Goal: Transaction & Acquisition: Purchase product/service

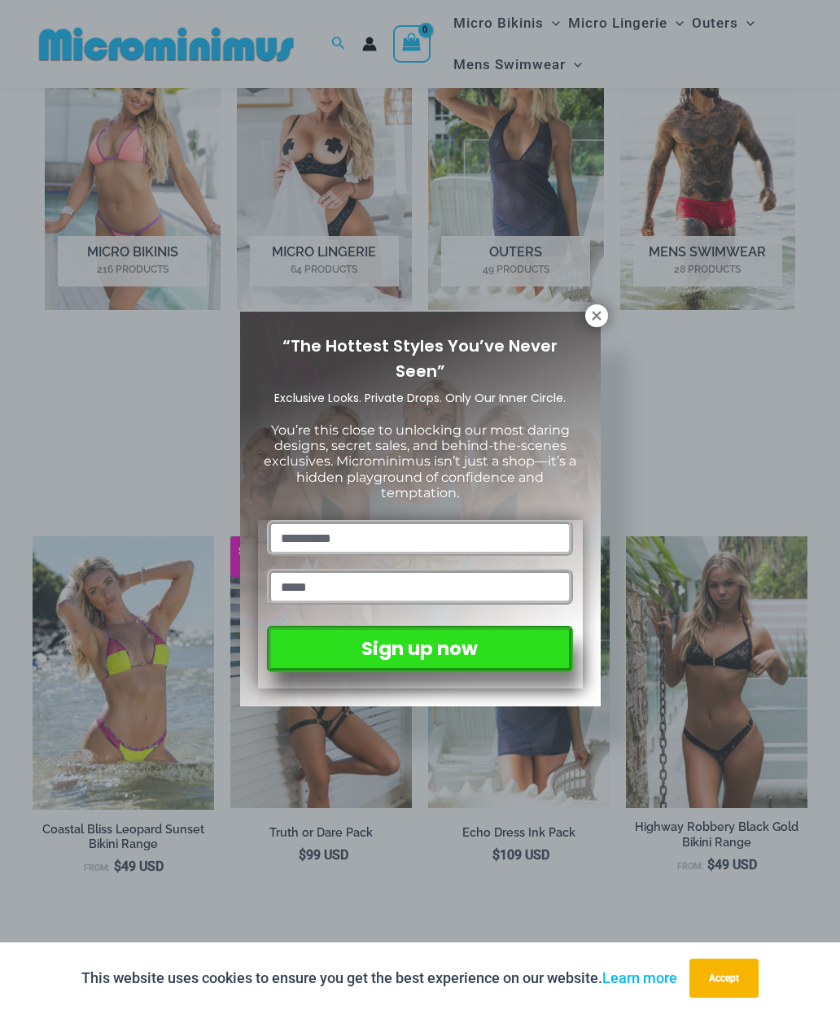
scroll to position [1102, 0]
click at [593, 318] on icon at bounding box center [596, 315] width 9 height 9
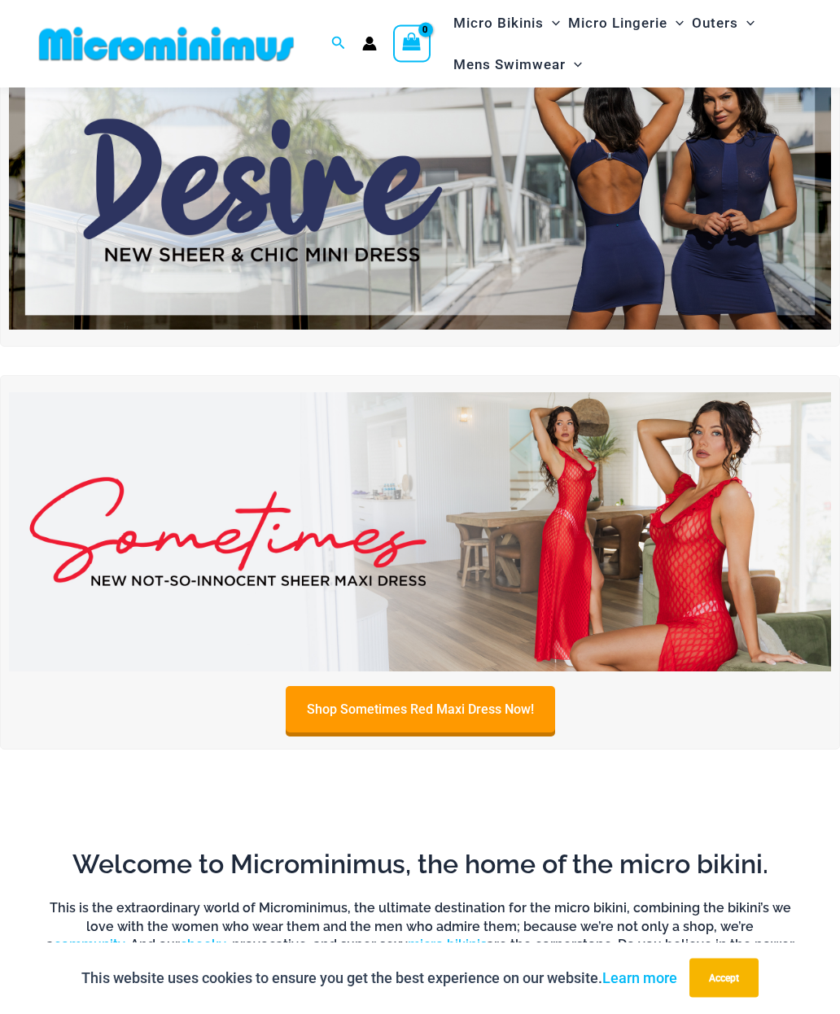
scroll to position [0, 0]
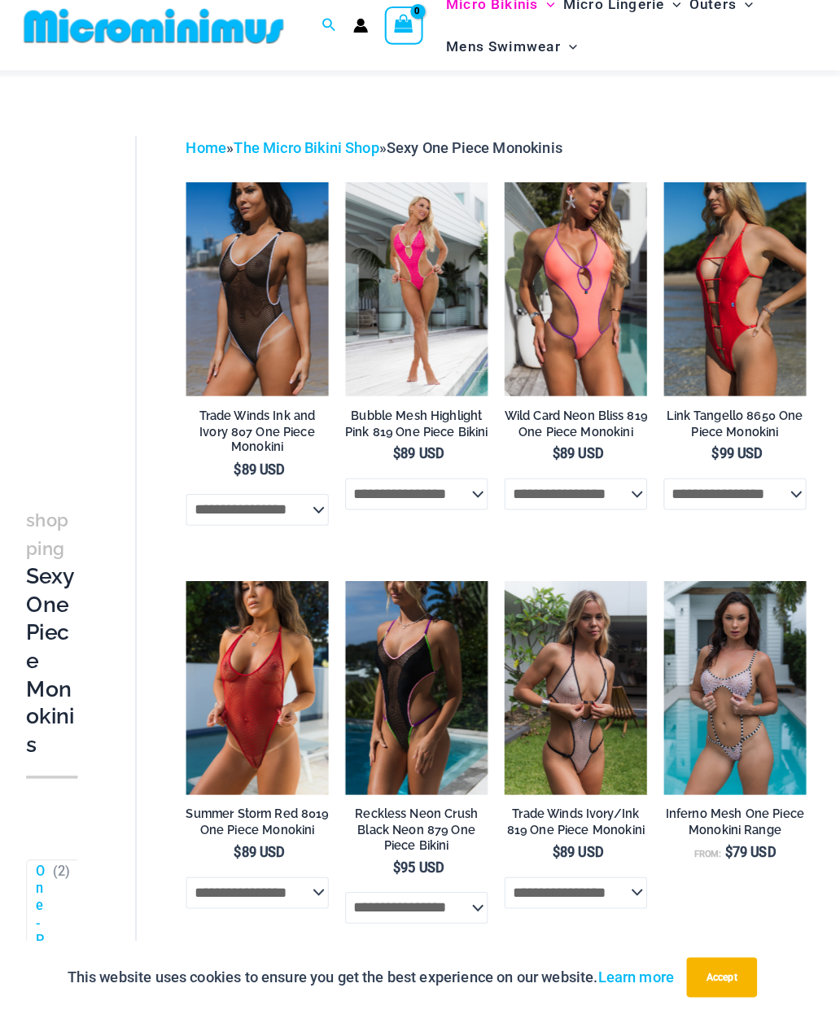
scroll to position [20, 0]
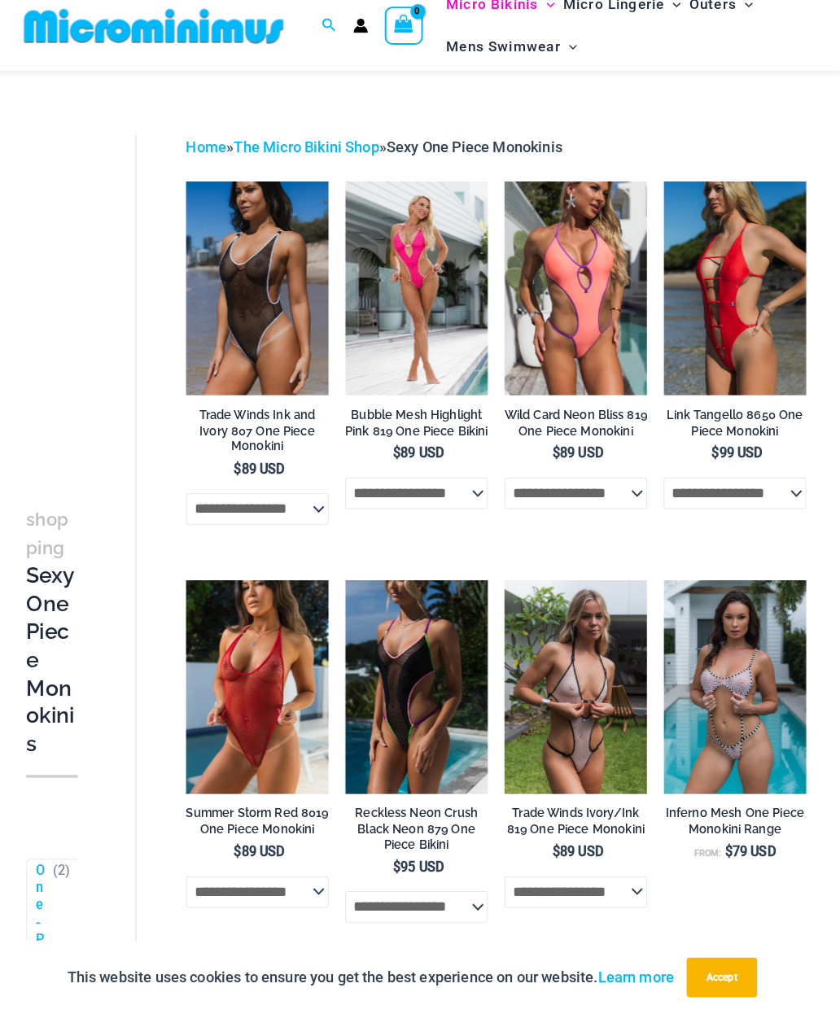
click at [354, 589] on img at bounding box center [354, 589] width 0 height 0
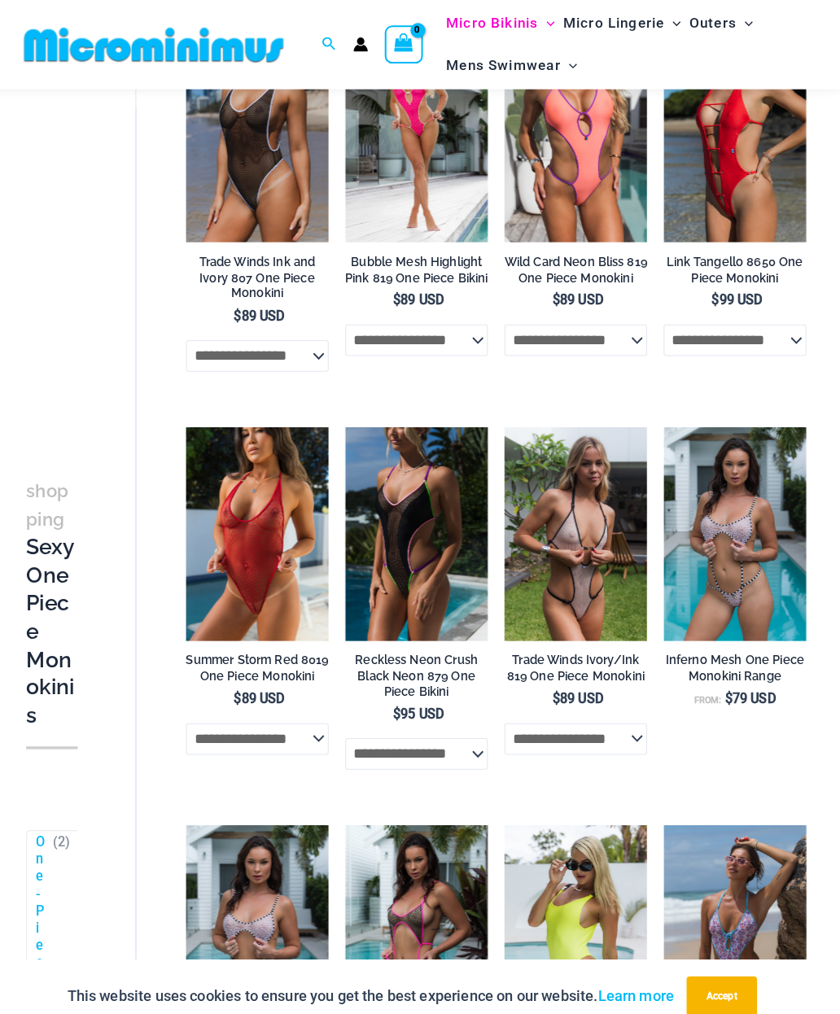
scroll to position [0, 0]
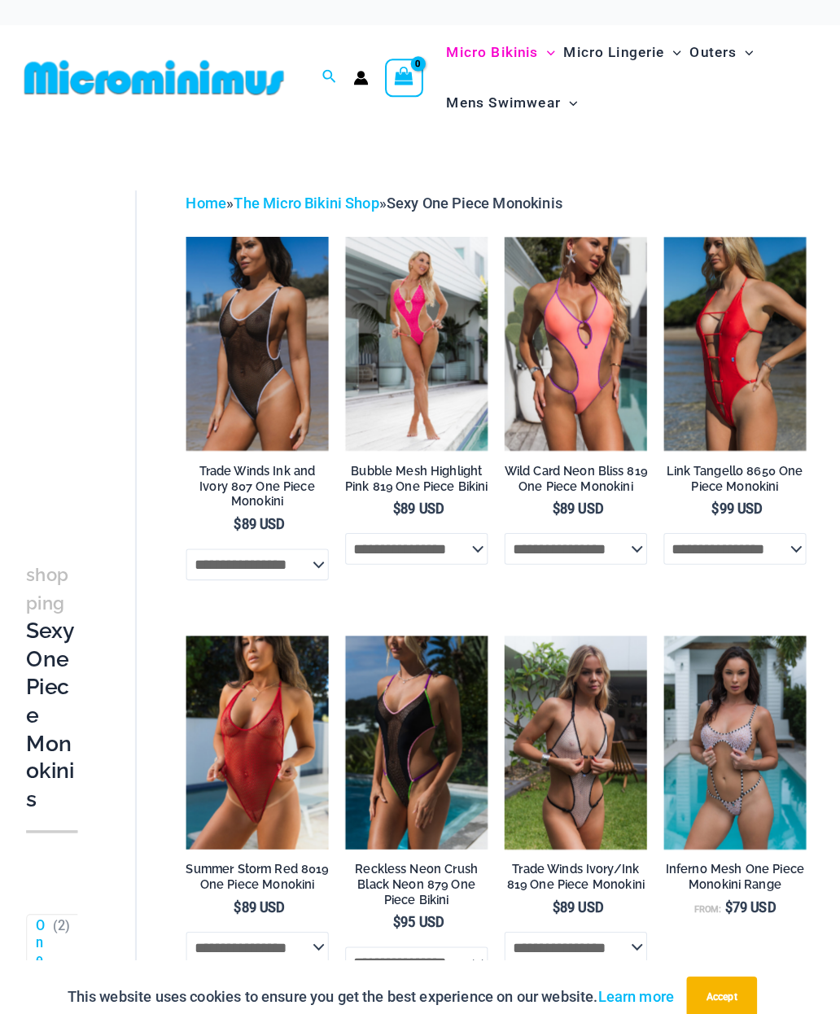
click at [198, 233] on img at bounding box center [198, 233] width 0 height 0
click at [354, 233] on img at bounding box center [354, 233] width 0 height 0
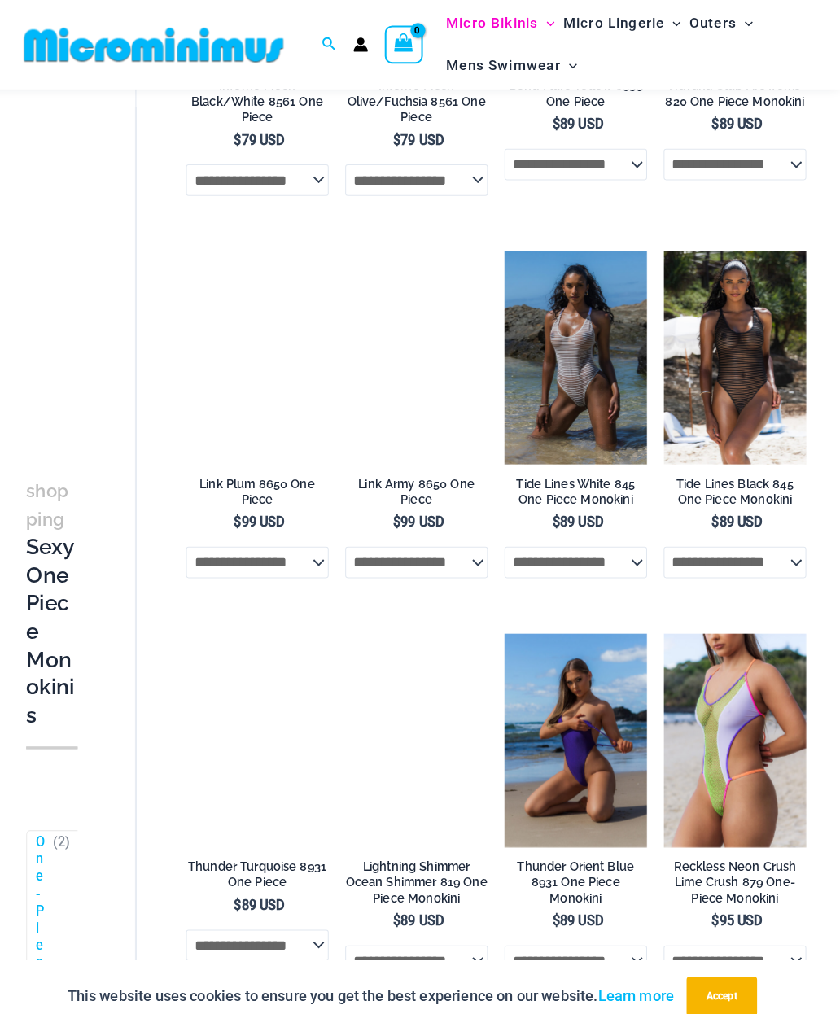
scroll to position [1144, 0]
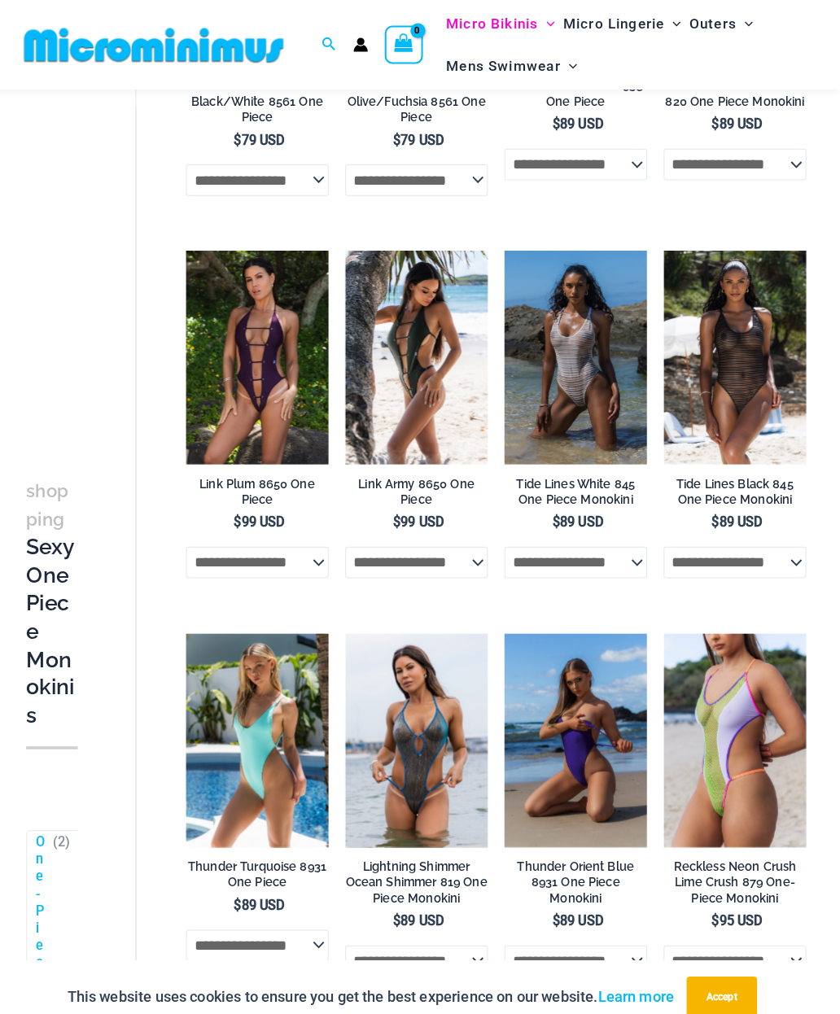
click at [198, 622] on img at bounding box center [198, 622] width 0 height 0
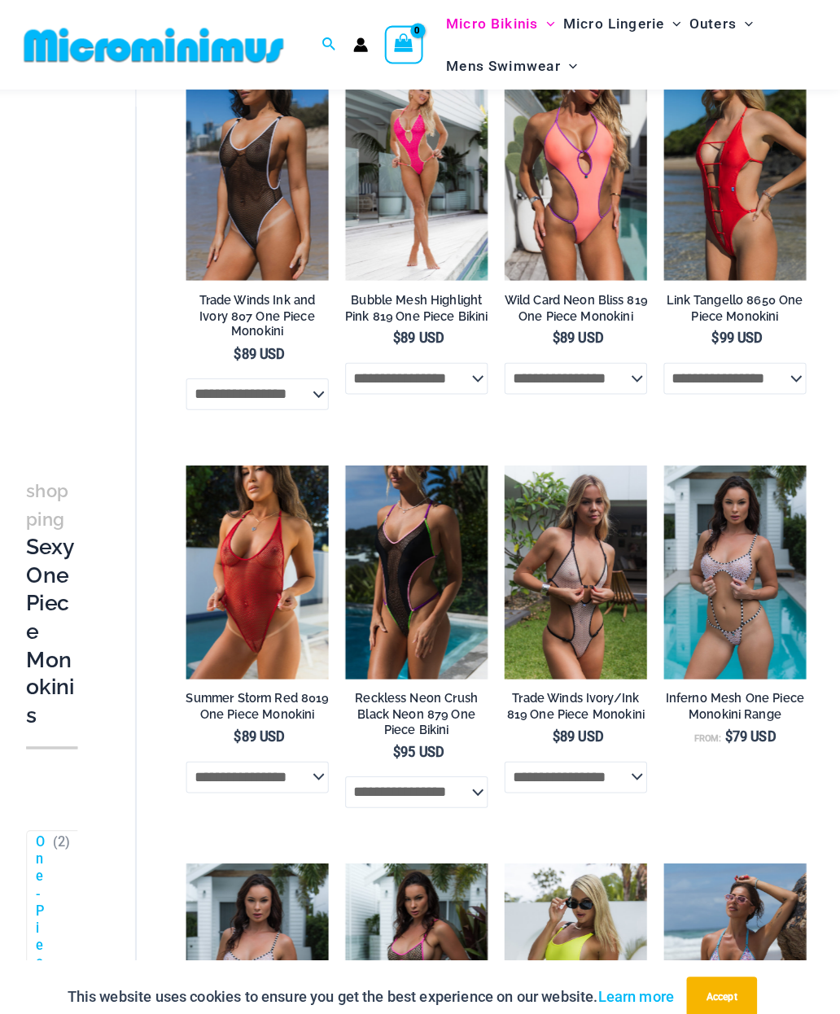
scroll to position [0, 0]
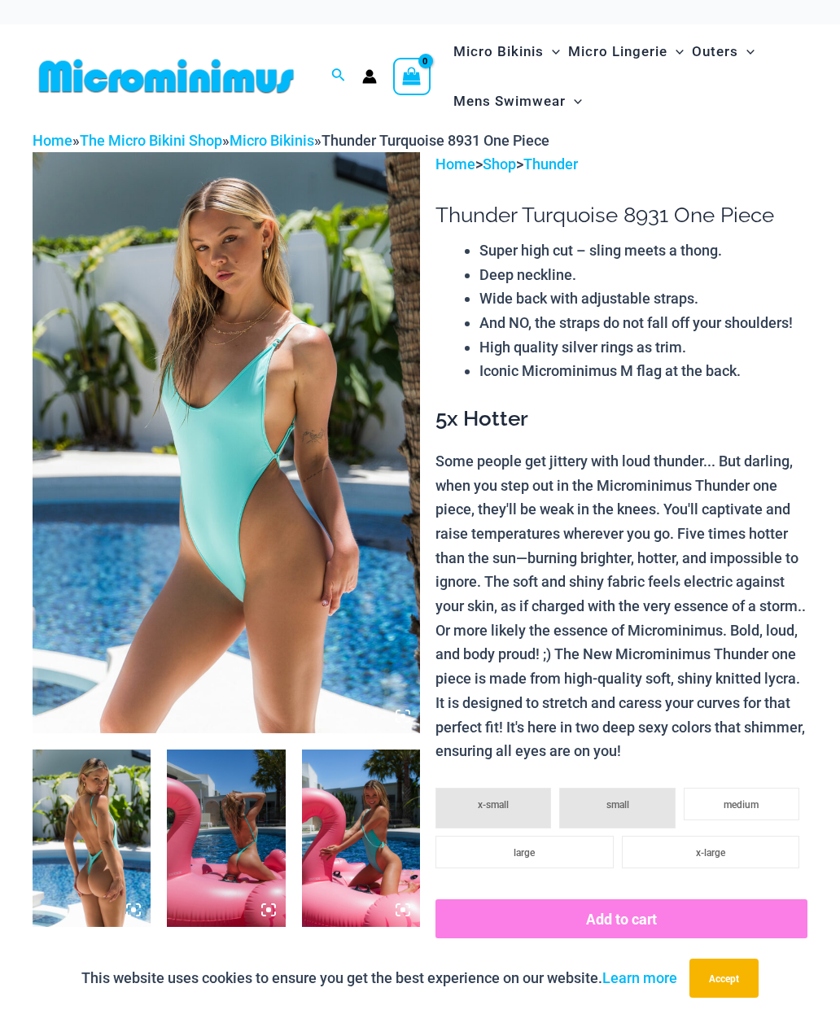
click at [86, 841] on img at bounding box center [92, 838] width 118 height 177
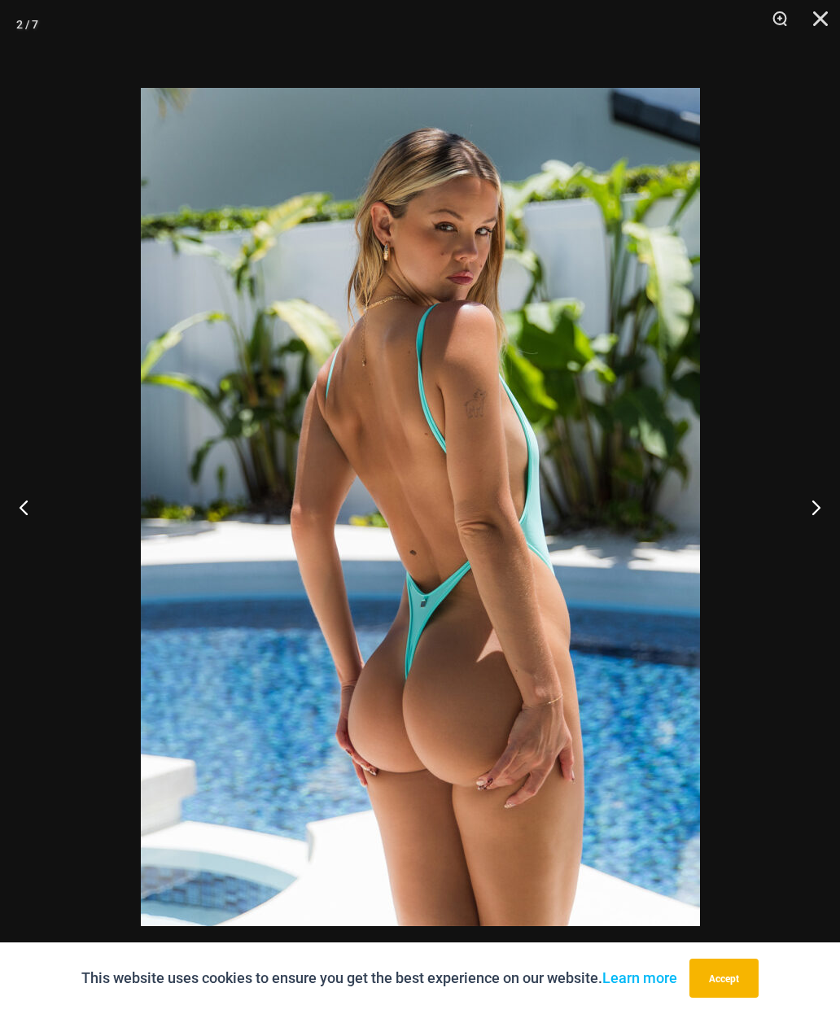
click at [252, 826] on img at bounding box center [420, 507] width 559 height 838
